Goal: Information Seeking & Learning: Understand process/instructions

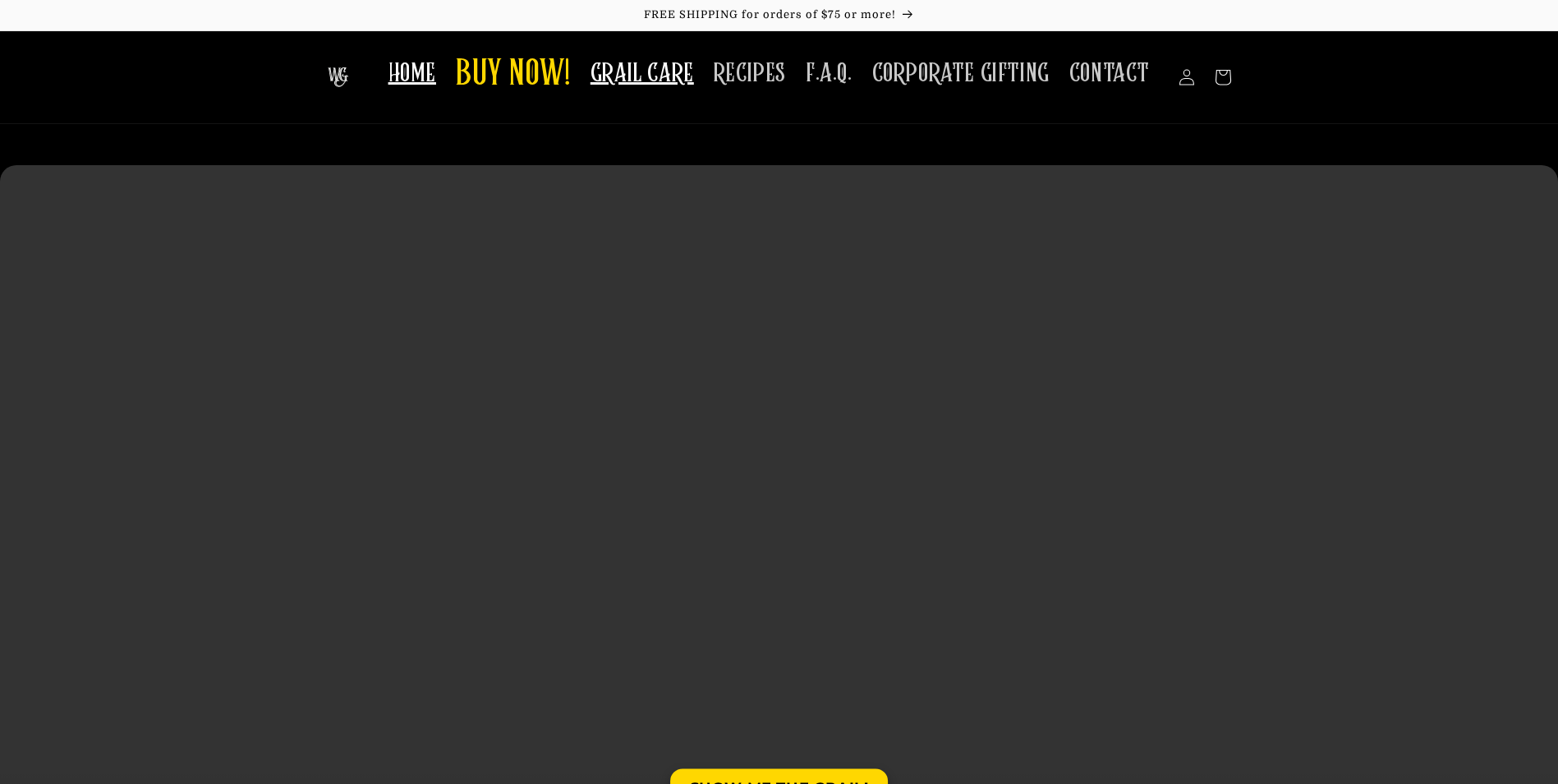
click at [661, 81] on span "GRAIL CARE" at bounding box center [642, 74] width 103 height 32
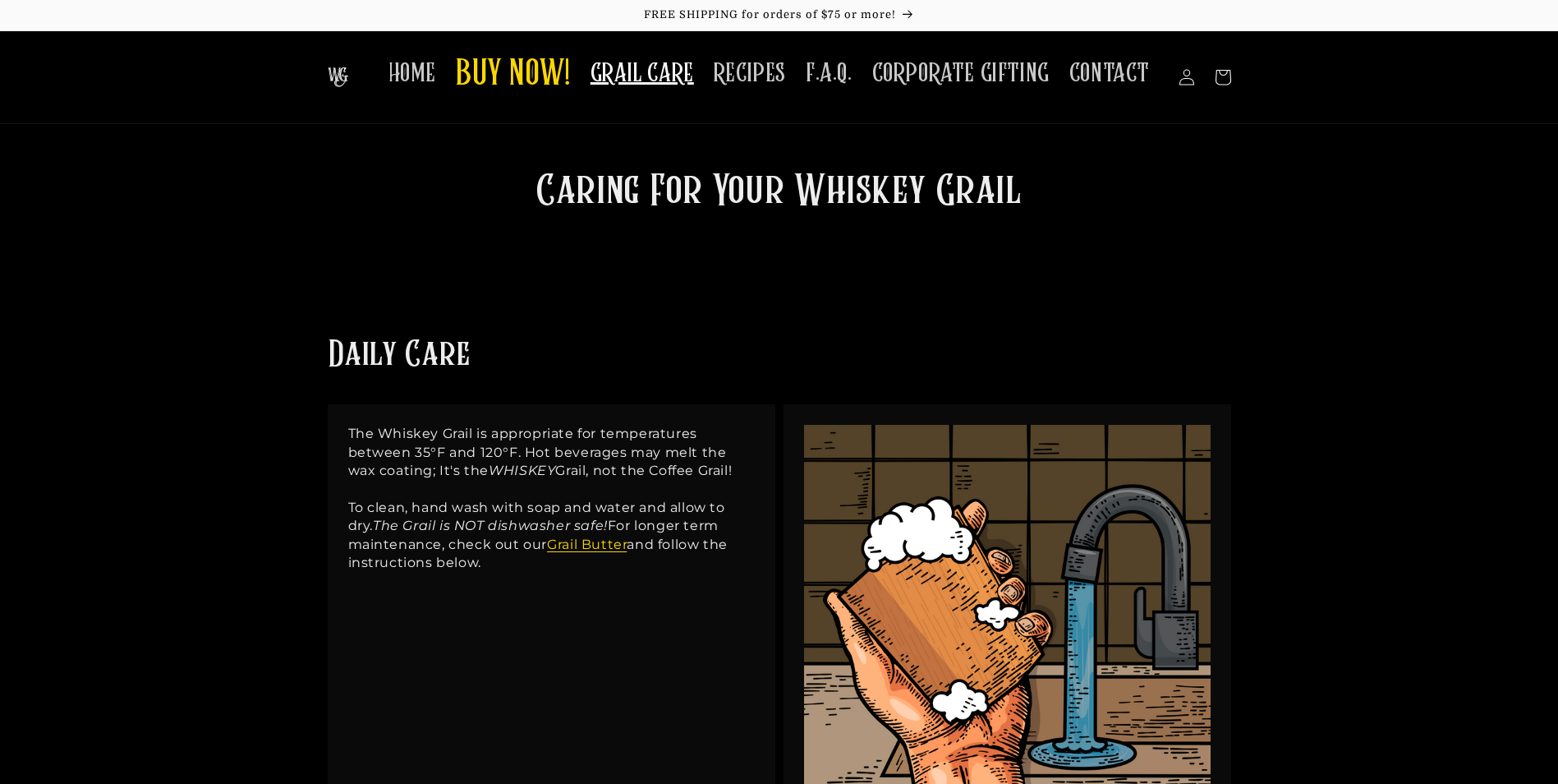
drag, startPoint x: 521, startPoint y: 469, endPoint x: 168, endPoint y: 288, distance: 396.7
click at [168, 288] on div "Daily Care The Whiskey Grail is appropriate for temperatures between 35°F and 1…" at bounding box center [779, 561] width 1558 height 598
